Goal: Task Accomplishment & Management: Complete application form

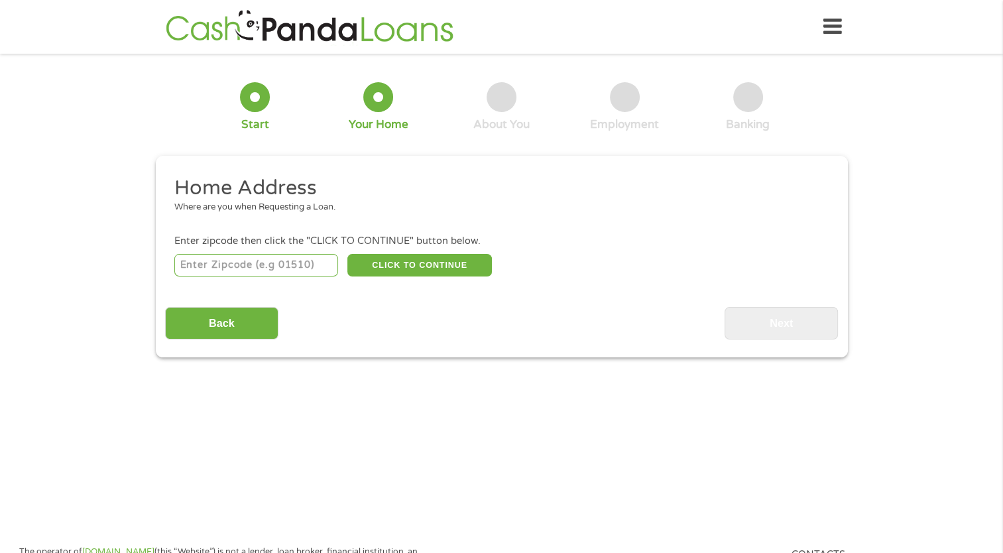
click at [244, 271] on input "number" at bounding box center [256, 265] width 164 height 23
type input "19973"
click at [391, 272] on button "CLICK TO CONTINUE" at bounding box center [419, 265] width 145 height 23
type input "19973"
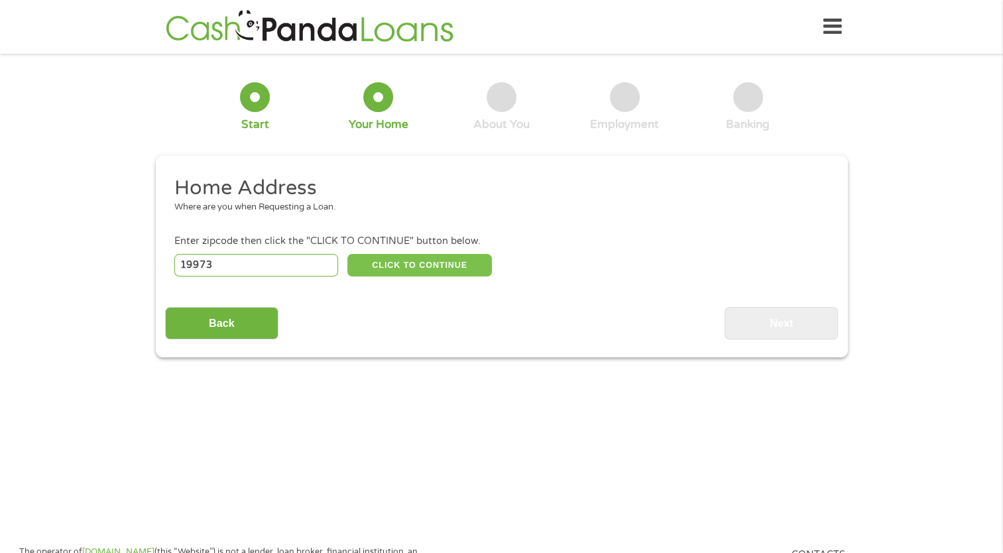
type input "Seaford"
select select "[US_STATE]"
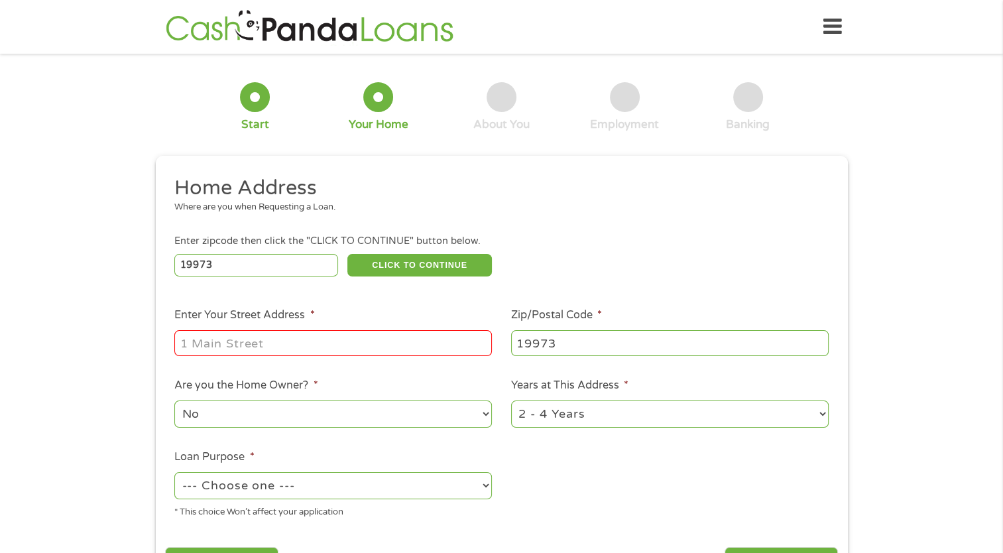
click at [326, 339] on input "Enter Your Street Address *" at bounding box center [333, 342] width 318 height 25
type input "[STREET_ADDRESS][PERSON_NAME]"
click at [614, 415] on select "1 Year or less 1 - 2 Years 2 - 4 Years Over 4 Years" at bounding box center [670, 414] width 318 height 27
select select "60months"
click at [511, 402] on select "1 Year or less 1 - 2 Years 2 - 4 Years Over 4 Years" at bounding box center [670, 414] width 318 height 27
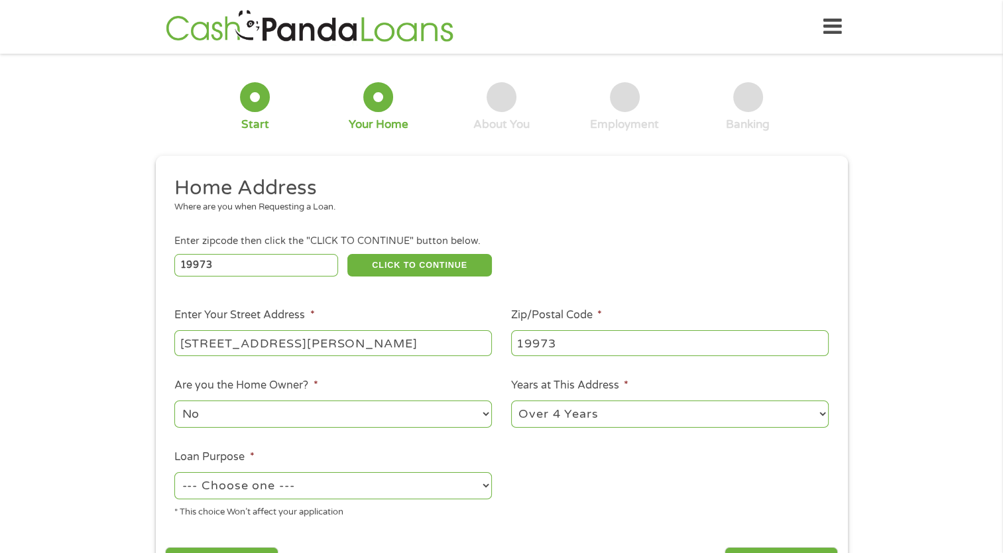
click at [343, 486] on select "--- Choose one --- Pay Bills Debt Consolidation Home Improvement Major Purchase…" at bounding box center [333, 485] width 318 height 27
select select "other"
click at [174, 473] on select "--- Choose one --- Pay Bills Debt Consolidation Home Improvement Major Purchase…" at bounding box center [333, 485] width 318 height 27
click at [907, 487] on div "1 Start 2 Your Home 3 About You 4 Employment 5 Banking 6 This field is hidden w…" at bounding box center [501, 330] width 1003 height 534
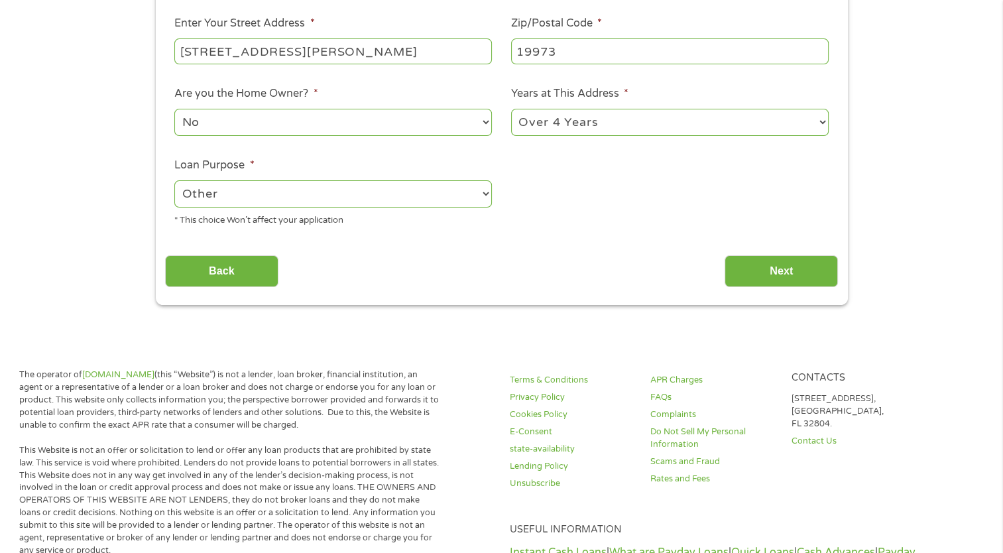
scroll to position [344, 0]
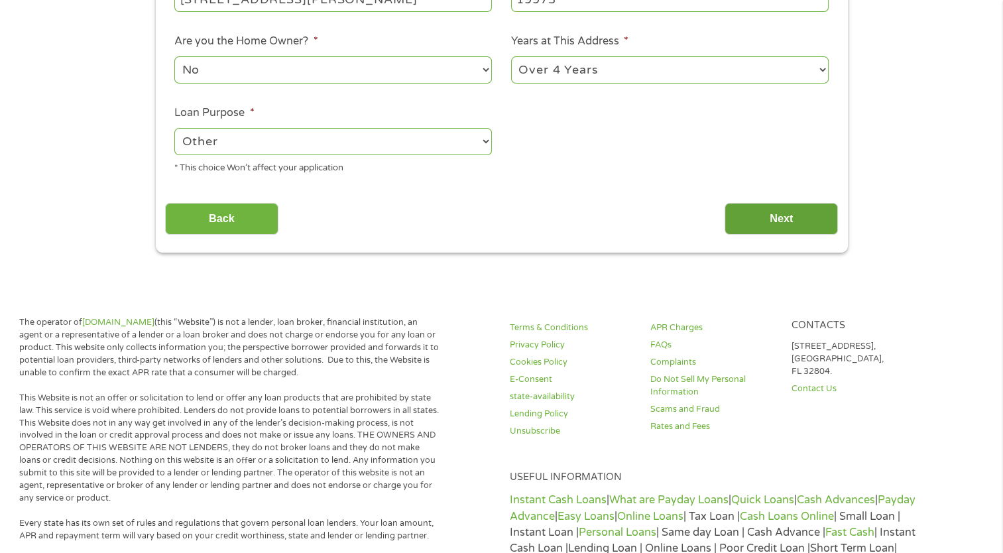
click at [778, 216] on input "Next" at bounding box center [781, 219] width 113 height 32
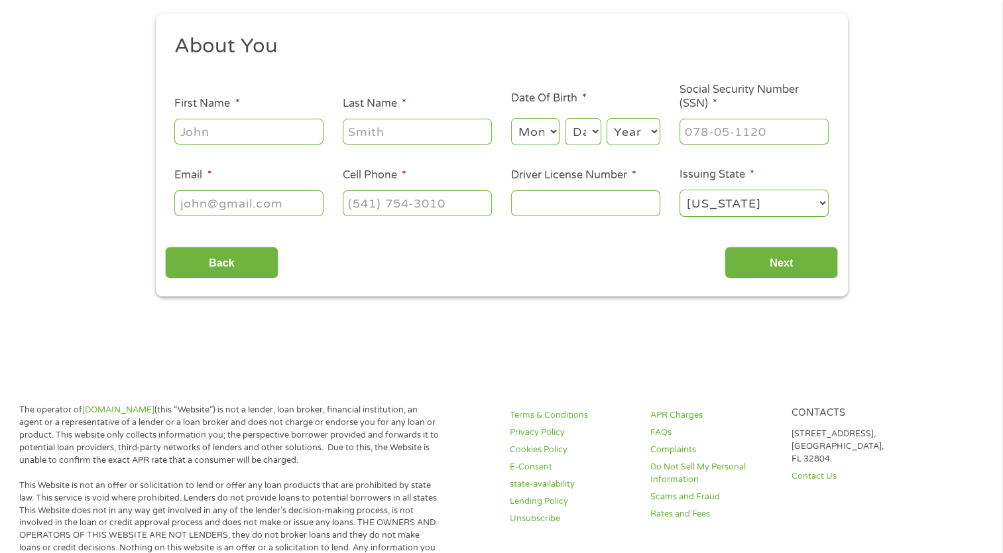
scroll to position [0, 0]
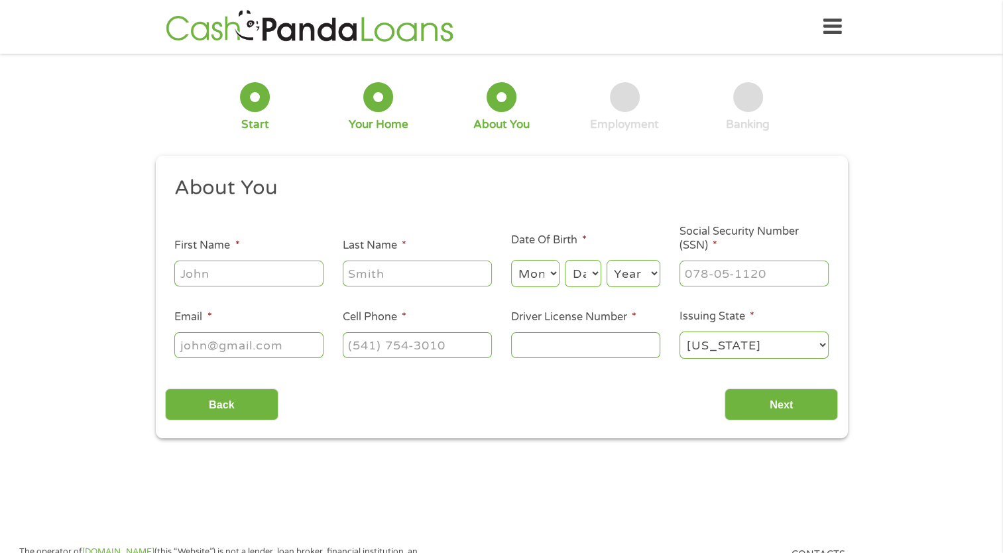
click at [214, 269] on input "First Name *" at bounding box center [248, 273] width 149 height 25
type input "[PERSON_NAME]"
type input "Leggs"
click at [551, 274] on select "Month 1 2 3 4 5 6 7 8 9 10 11 12" at bounding box center [535, 273] width 48 height 27
select select "5"
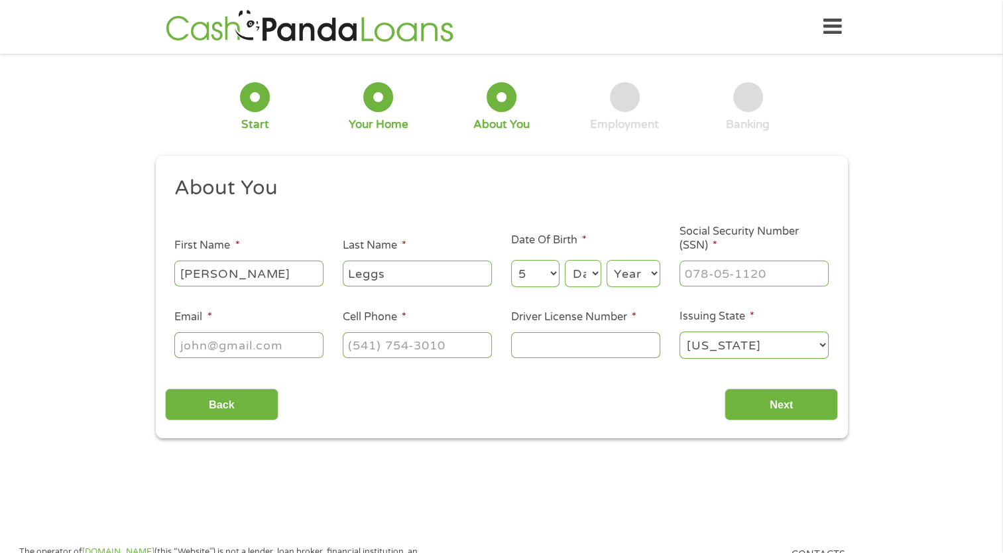
click at [511, 261] on select "Month 1 2 3 4 5 6 7 8 9 10 11 12" at bounding box center [535, 273] width 48 height 27
click at [594, 276] on select "Day 1 2 3 4 5 6 7 8 9 10 11 12 13 14 15 16 17 18 19 20 21 22 23 24 25 26 27 28 …" at bounding box center [583, 273] width 36 height 27
select select "22"
click at [565, 261] on select "Day 1 2 3 4 5 6 7 8 9 10 11 12 13 14 15 16 17 18 19 20 21 22 23 24 25 26 27 28 …" at bounding box center [583, 273] width 36 height 27
click at [653, 272] on select "Year [DATE] 2006 2005 2004 2003 2002 2001 2000 1999 1998 1997 1996 1995 1994 19…" at bounding box center [634, 273] width 54 height 27
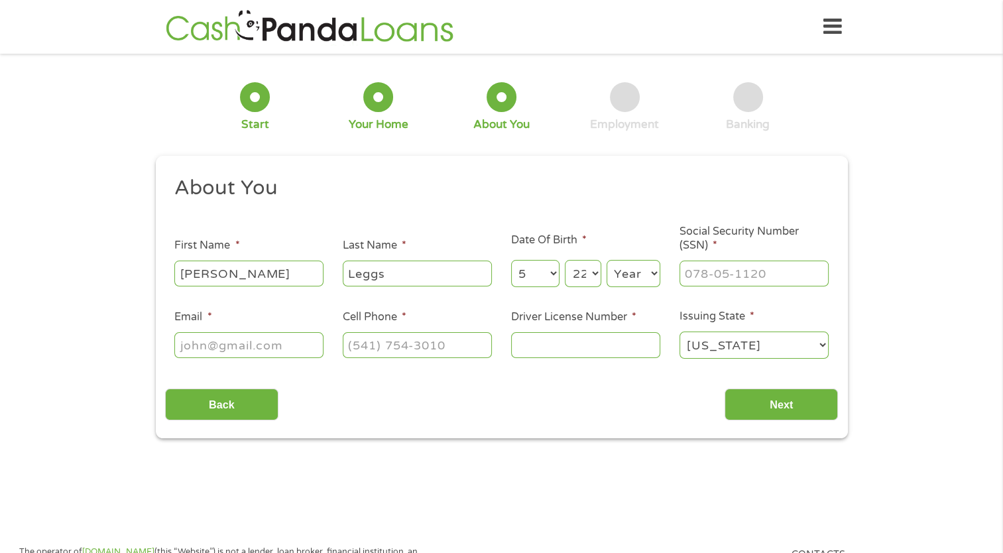
select select "1960"
click at [607, 261] on select "Year [DATE] 2006 2005 2004 2003 2002 2001 2000 1999 1998 1997 1996 1995 1994 19…" at bounding box center [634, 273] width 54 height 27
click at [716, 270] on input "___-__-____" at bounding box center [754, 273] width 149 height 25
type input "222-56-4042"
click at [269, 353] on input "Email *" at bounding box center [248, 344] width 149 height 25
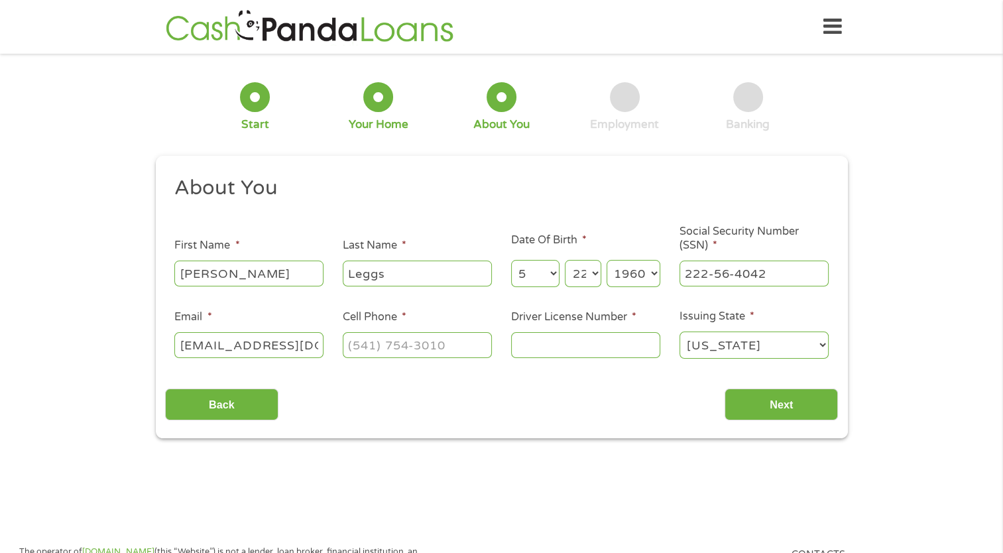
scroll to position [0, 5]
type input "[EMAIL_ADDRESS][DOMAIN_NAME]"
click at [390, 349] on input "(___) ___-____" at bounding box center [417, 344] width 149 height 25
type input "[PHONE_NUMBER]"
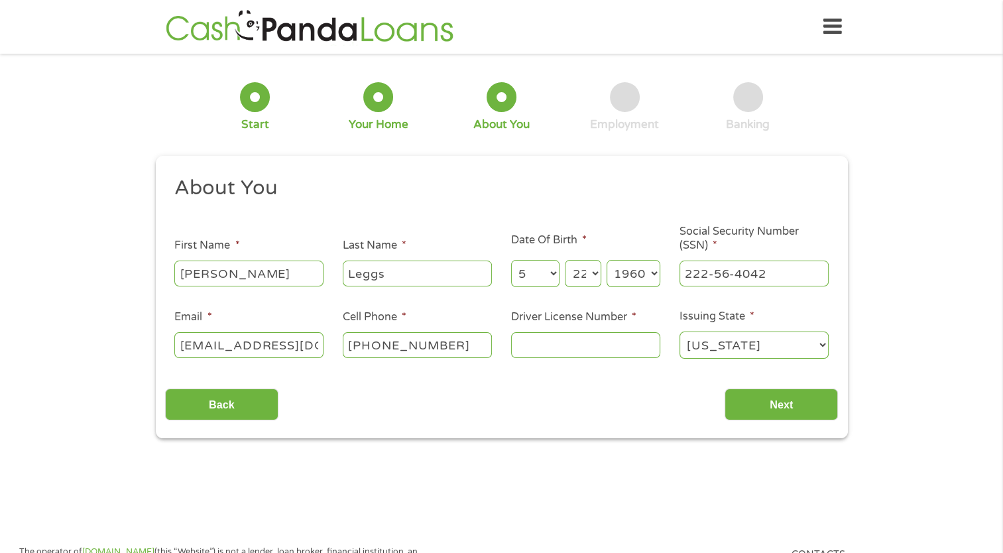
click at [530, 354] on input "Driver License Number *" at bounding box center [585, 344] width 149 height 25
type input "830750"
click at [765, 399] on input "Next" at bounding box center [781, 405] width 113 height 32
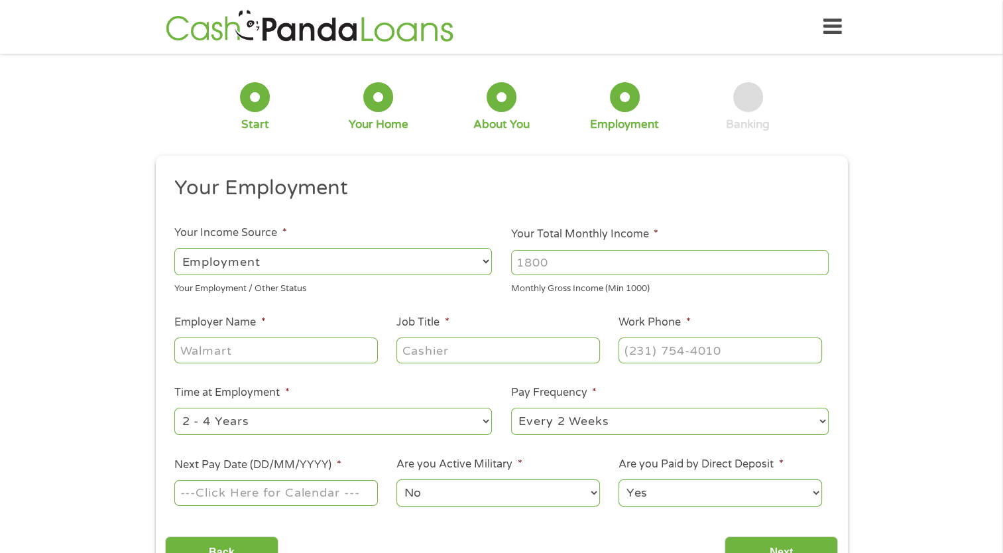
click at [611, 263] on input "Your Total Monthly Income *" at bounding box center [670, 262] width 318 height 25
type input "2600"
click at [312, 352] on input "Employer Name *" at bounding box center [275, 350] width 203 height 25
type input "Hertrichs"
type input "s"
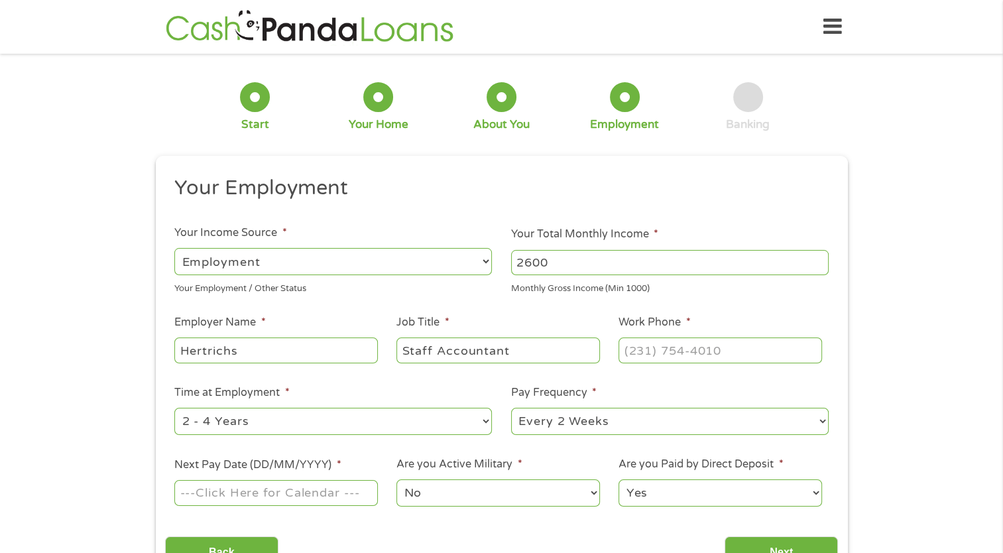
type input "Staff Accountant"
type input "[PHONE_NUMBER]"
click at [276, 424] on select "--- Choose one --- 1 Year or less 1 - 2 Years 2 - 4 Years Over 4 Years" at bounding box center [333, 421] width 318 height 27
select select "24months"
click at [174, 408] on select "--- Choose one --- 1 Year or less 1 - 2 Years 2 - 4 Years Over 4 Years" at bounding box center [333, 421] width 318 height 27
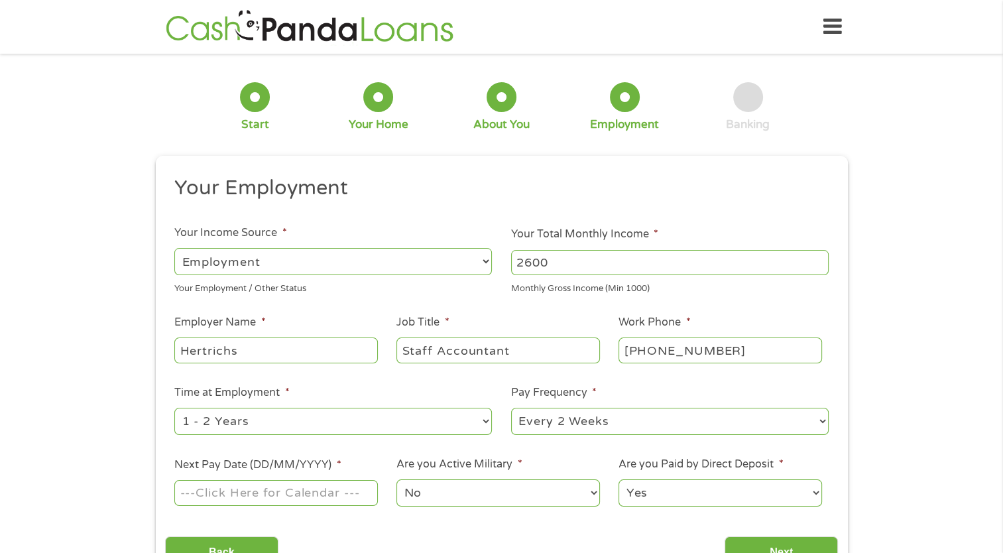
click at [628, 420] on select "--- Choose one --- Every 2 Weeks Every Week Monthly Semi-Monthly" at bounding box center [670, 421] width 318 height 27
select select "weekly"
click at [511, 408] on select "--- Choose one --- Every 2 Weeks Every Week Monthly Semi-Monthly" at bounding box center [670, 421] width 318 height 27
click at [299, 493] on input "Next Pay Date (DD/MM/YYYY) *" at bounding box center [275, 492] width 203 height 25
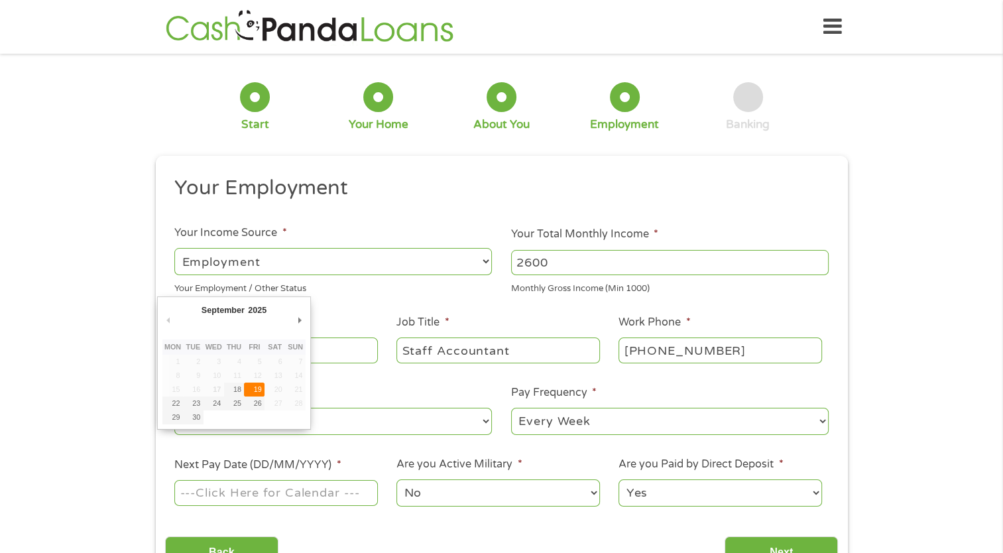
type input "[DATE]"
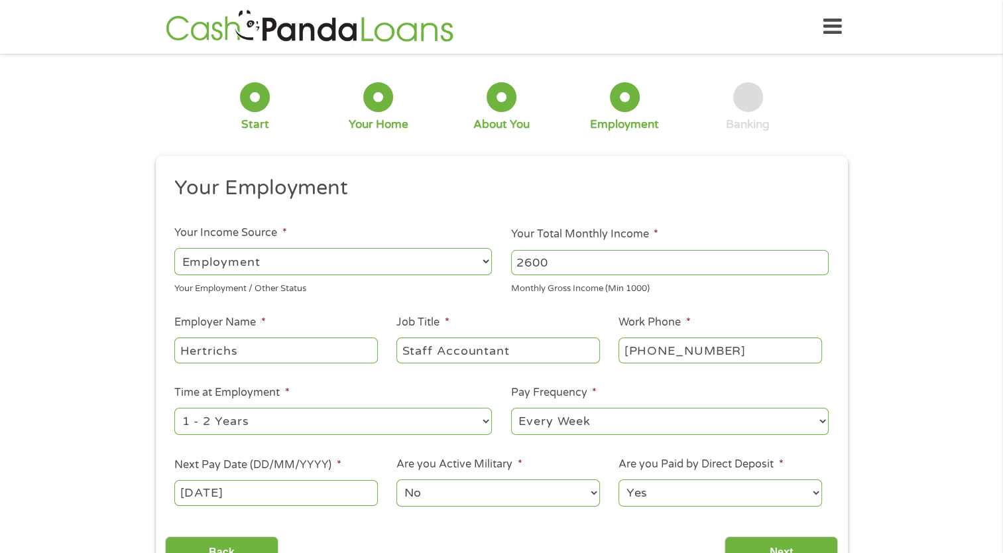
click at [922, 491] on div "1 Start 2 Your Home 3 About You 4 Employment 5 Banking 6 This field is hidden w…" at bounding box center [501, 324] width 1003 height 523
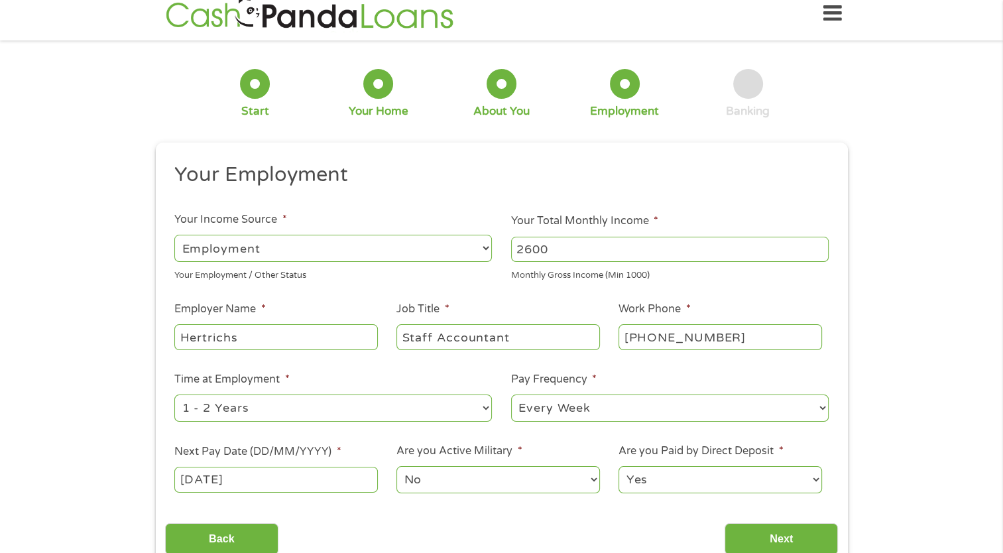
scroll to position [27, 0]
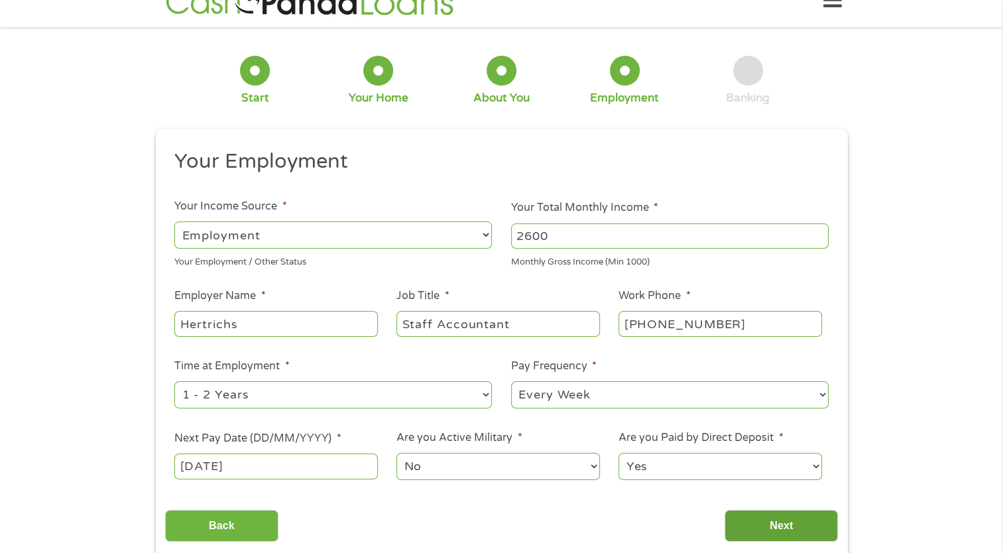
click at [796, 526] on input "Next" at bounding box center [781, 526] width 113 height 32
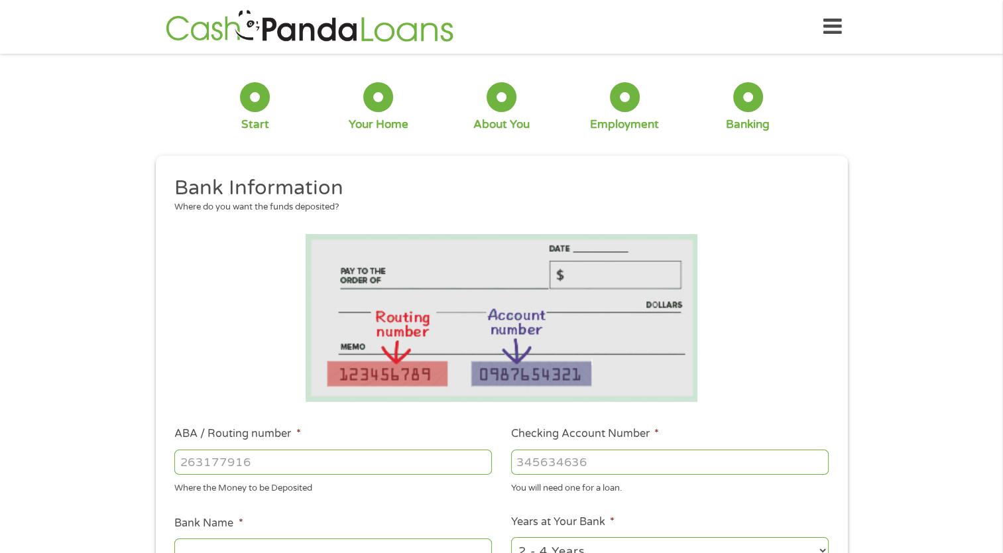
click at [268, 459] on input "ABA / Routing number *" at bounding box center [333, 462] width 318 height 25
type input "031311771"
type input "THE [PERSON_NAME] BANK"
type input "031311771"
type input "2565633"
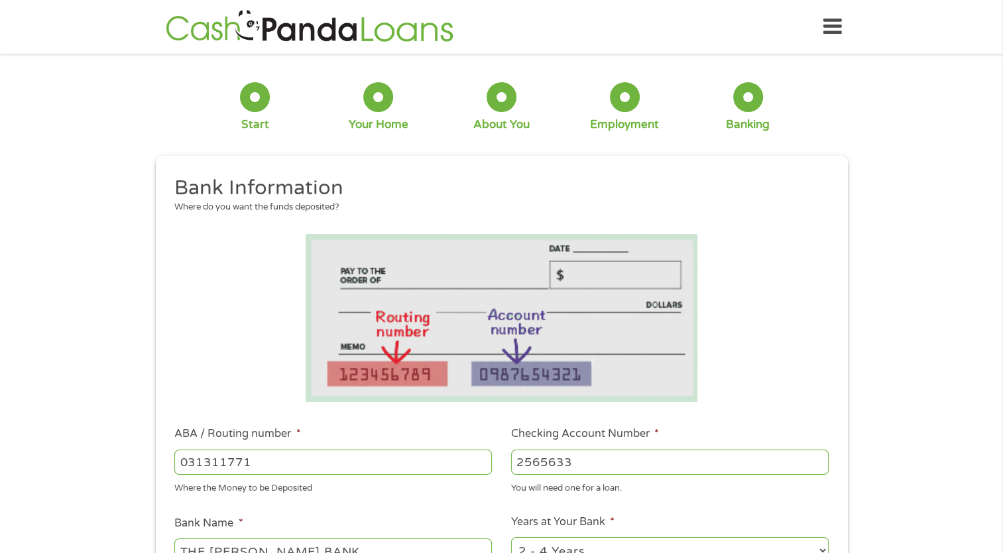
click at [815, 487] on div "You will need one for a loan." at bounding box center [670, 486] width 318 height 18
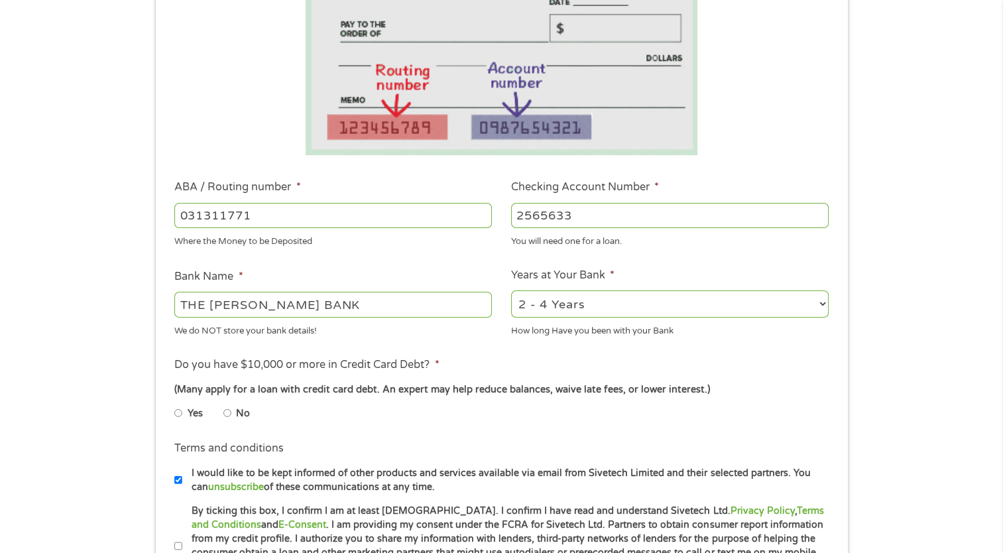
scroll to position [273, 0]
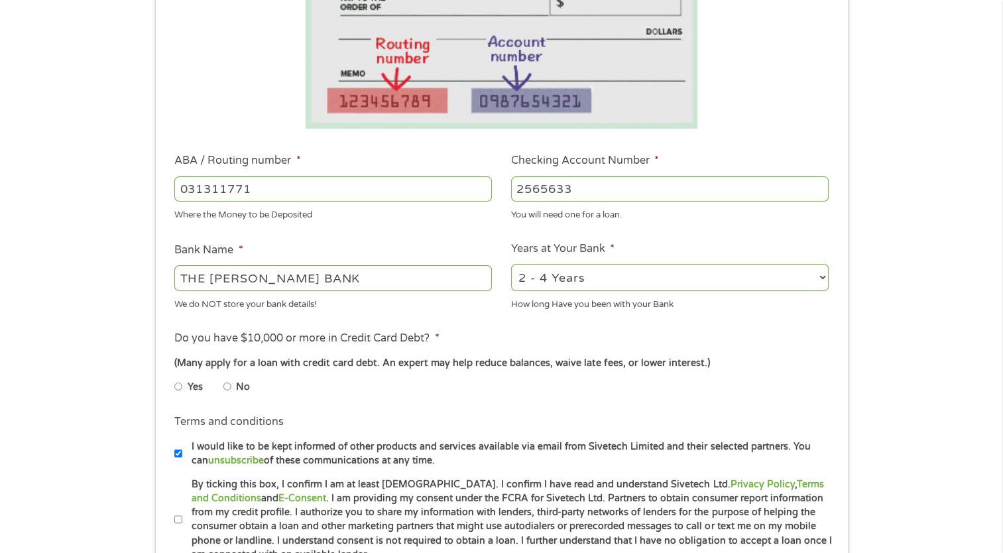
click at [324, 280] on input "THE [PERSON_NAME] BANK" at bounding box center [333, 277] width 318 height 25
type input "T"
type input "Linkbank"
click at [613, 272] on select "2 - 4 Years 6 - 12 Months 1 - 2 Years Over 4 Years" at bounding box center [670, 277] width 318 height 27
select select "60months"
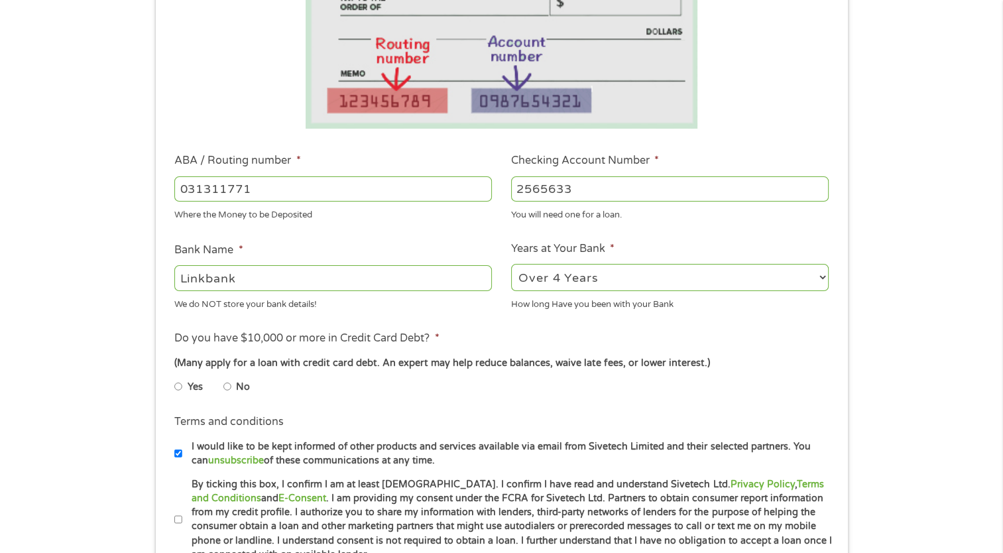
click at [511, 264] on select "2 - 4 Years 6 - 12 Months 1 - 2 Years Over 4 Years" at bounding box center [670, 277] width 318 height 27
click at [227, 389] on input "No" at bounding box center [227, 386] width 8 height 21
radio input "true"
click at [938, 488] on div "1 Start 2 Your Home 3 About You 4 Employment 5 Banking 6 This field is hidden w…" at bounding box center [501, 210] width 1003 height 841
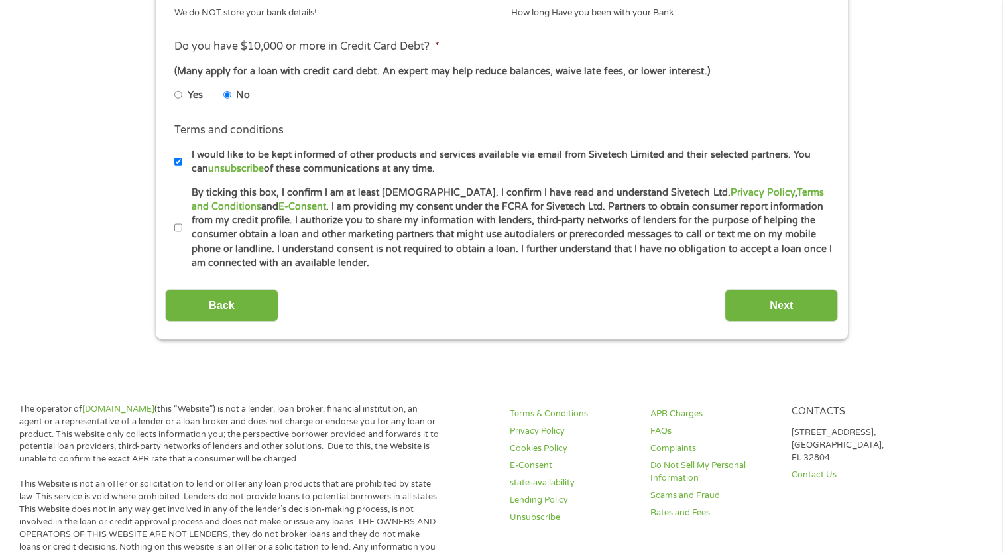
scroll to position [584, 0]
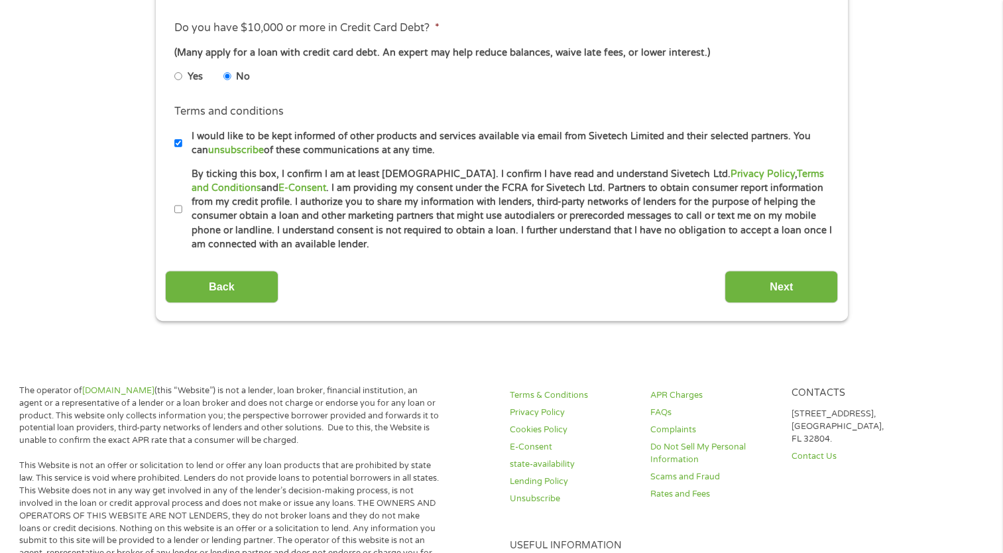
click at [175, 210] on input "By ticking this box, I confirm I am at least [DEMOGRAPHIC_DATA]. I confirm I ha…" at bounding box center [178, 209] width 8 height 21
checkbox input "true"
click at [783, 286] on input "Next" at bounding box center [781, 287] width 113 height 32
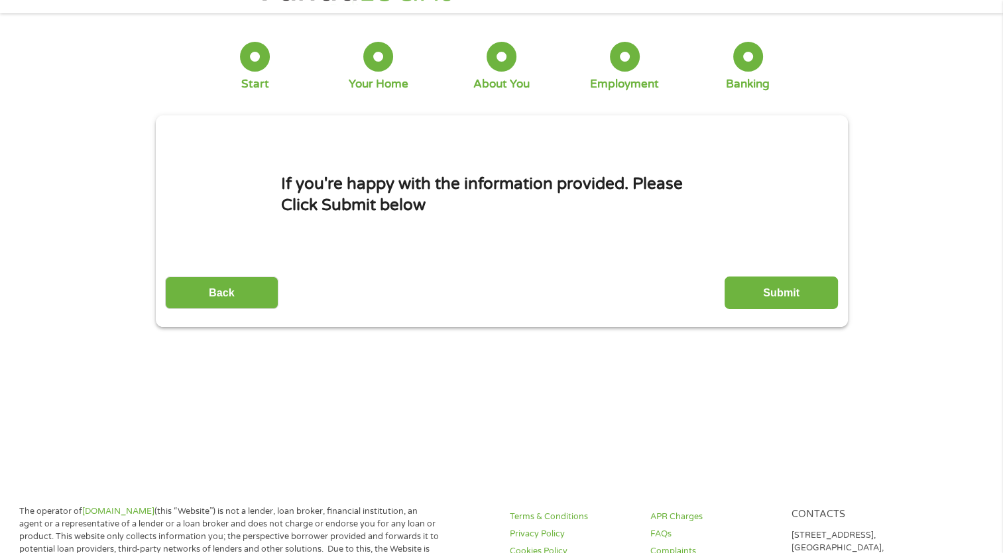
scroll to position [0, 0]
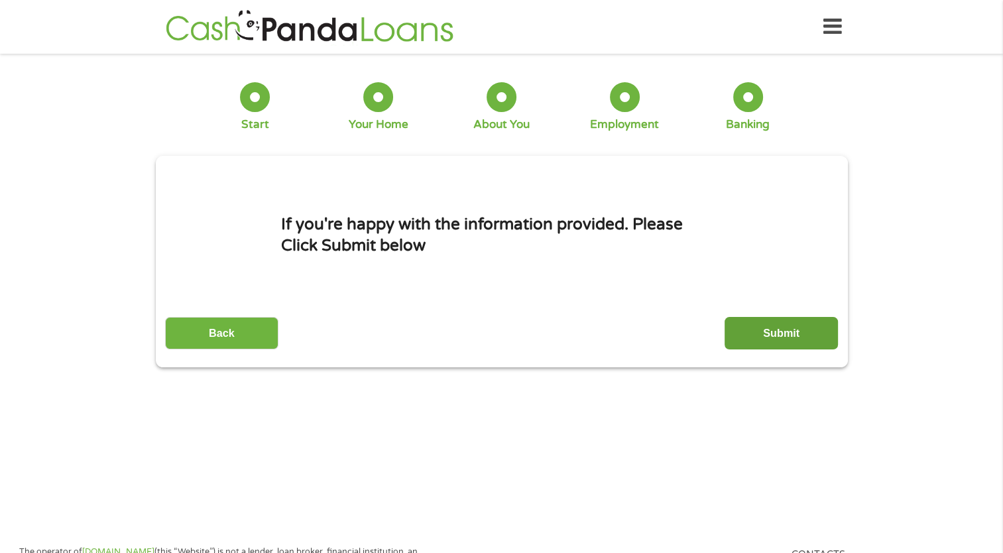
click at [780, 328] on input "Submit" at bounding box center [781, 333] width 113 height 32
